Goal: Task Accomplishment & Management: Manage account settings

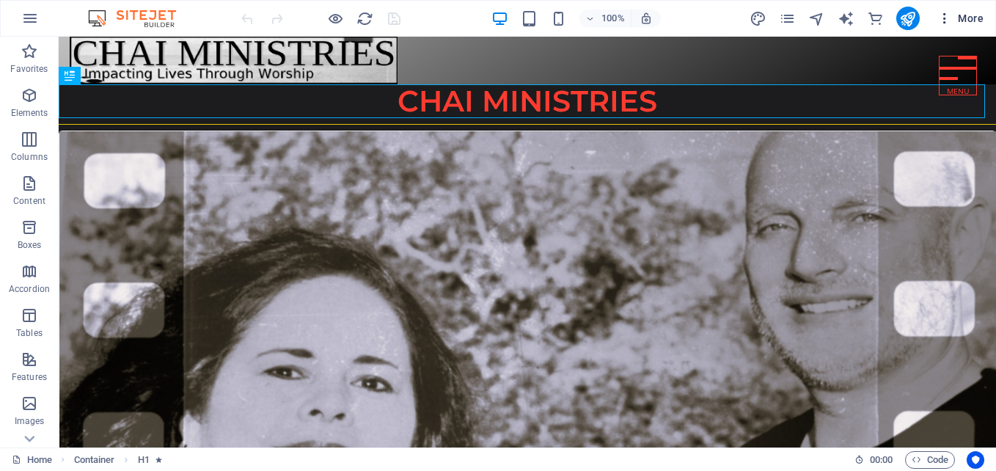
click at [946, 13] on icon "button" at bounding box center [945, 18] width 15 height 15
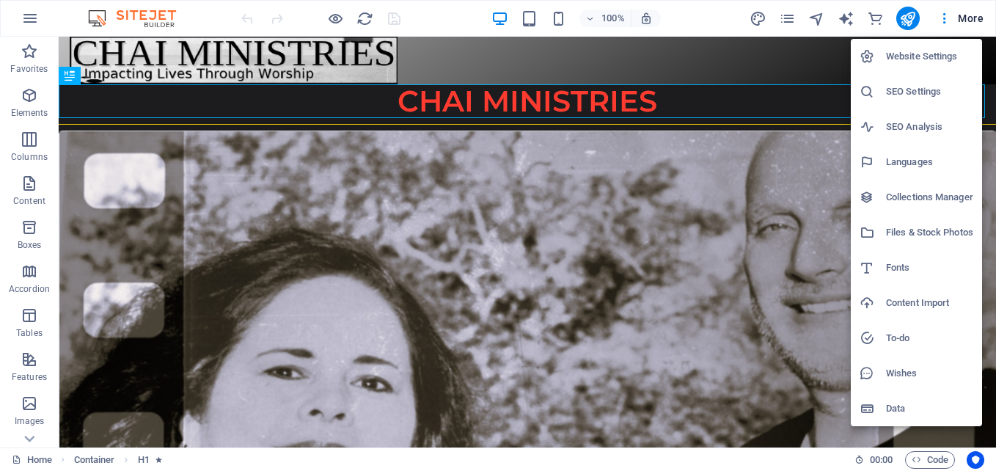
click at [920, 54] on h6 "Website Settings" at bounding box center [929, 57] width 87 height 18
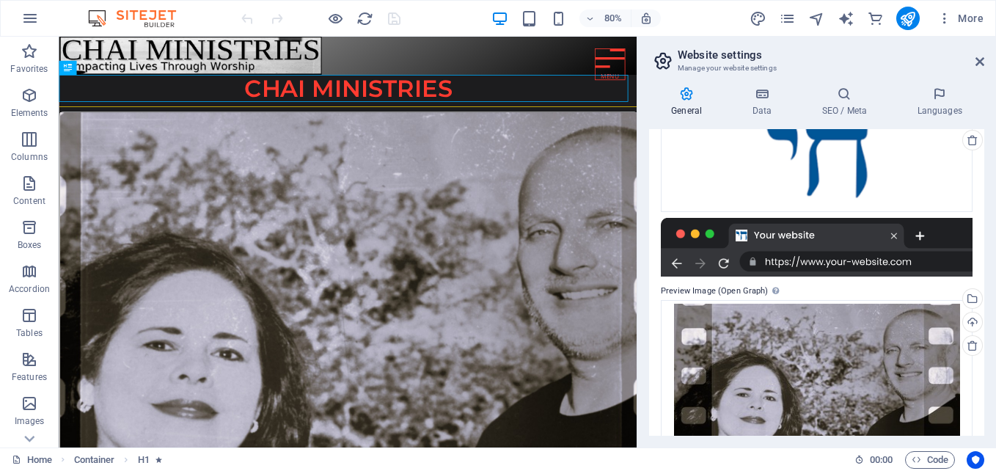
scroll to position [231, 0]
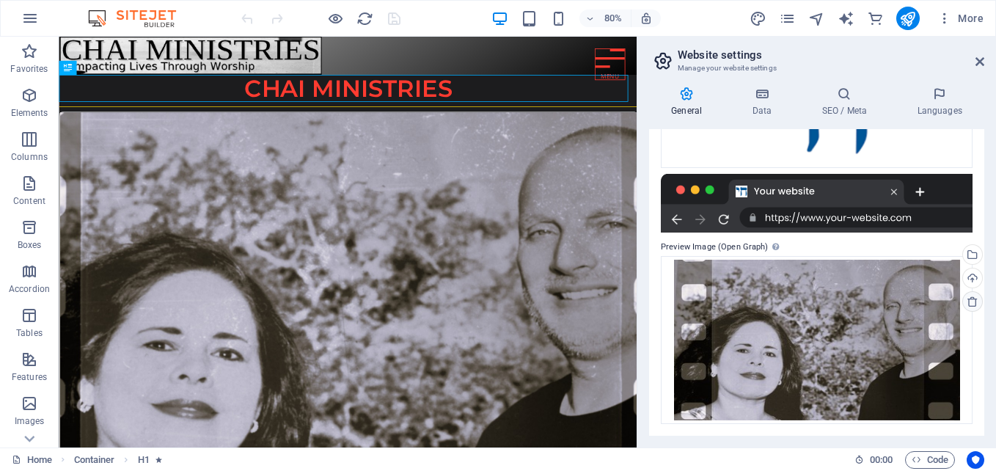
click at [967, 298] on icon at bounding box center [973, 302] width 12 height 12
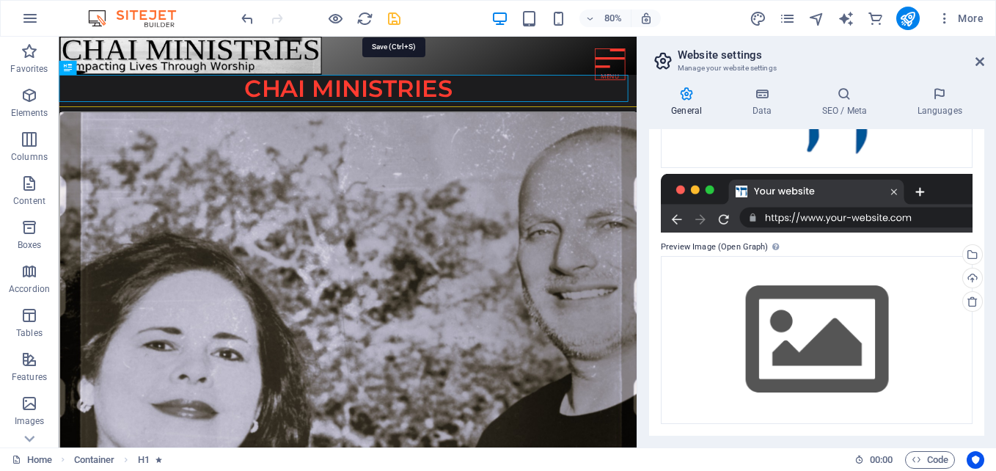
click at [392, 15] on icon "save" at bounding box center [394, 18] width 17 height 17
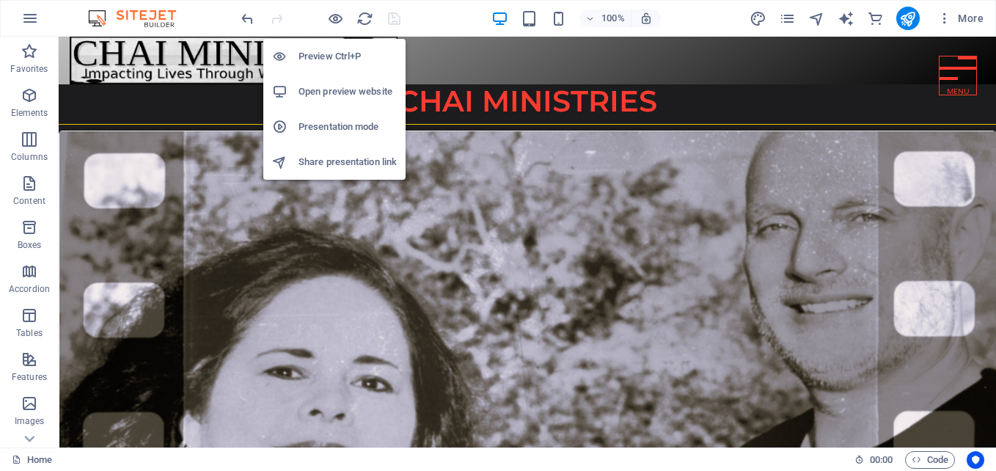
click at [313, 85] on h6 "Open preview website" at bounding box center [348, 92] width 98 height 18
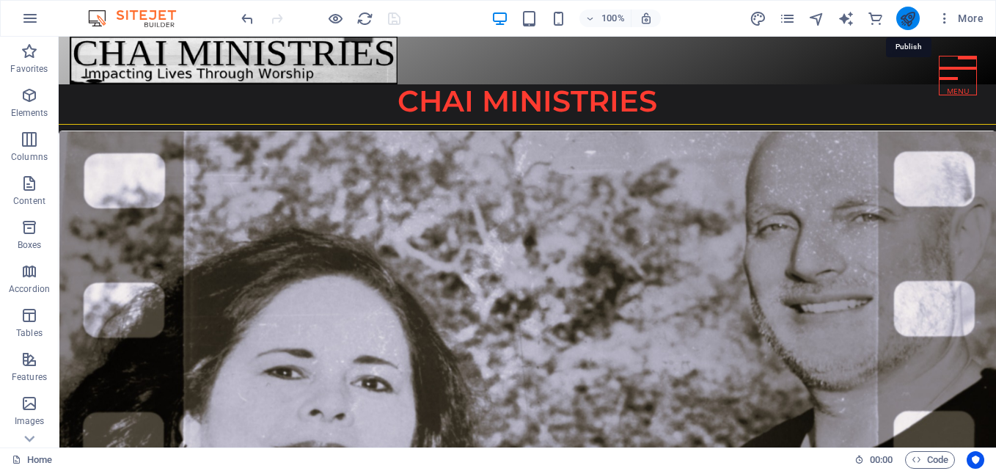
click at [913, 10] on icon "publish" at bounding box center [907, 18] width 17 height 17
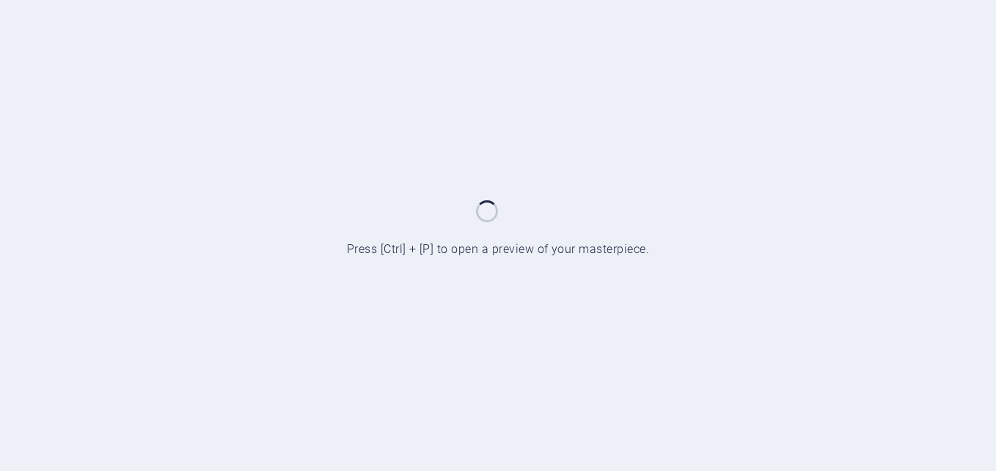
click at [662, 313] on div at bounding box center [498, 235] width 996 height 471
click at [574, 340] on div at bounding box center [498, 235] width 996 height 471
